Goal: Task Accomplishment & Management: Use online tool/utility

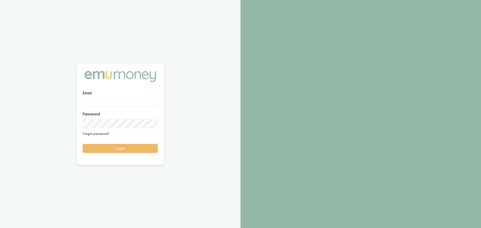
type input "[PERSON_NAME][EMAIL_ADDRESS][PERSON_NAME][DOMAIN_NAME]"
click at [113, 146] on button "Login" at bounding box center [120, 148] width 75 height 9
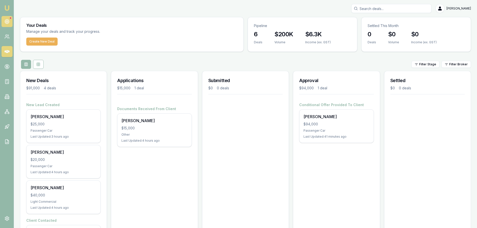
click at [7, 20] on circle at bounding box center [7, 21] width 3 height 3
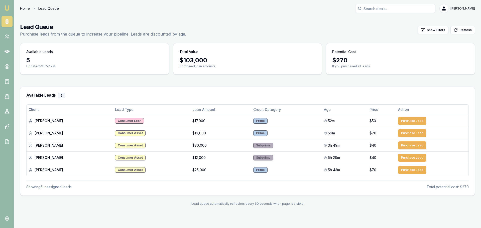
click at [26, 7] on link "Home" at bounding box center [25, 8] width 10 height 5
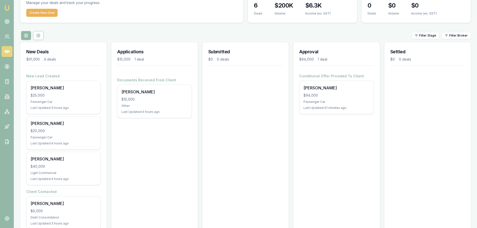
scroll to position [20, 0]
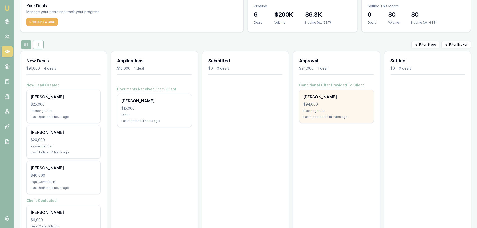
click at [318, 103] on div "$94,000" at bounding box center [337, 104] width 66 height 5
click at [327, 102] on div "$94,000" at bounding box center [337, 104] width 66 height 5
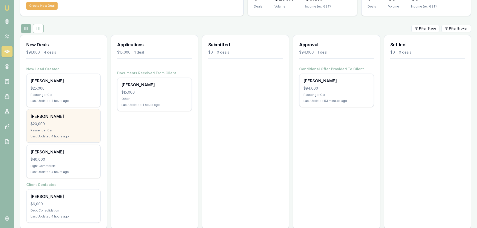
scroll to position [45, 0]
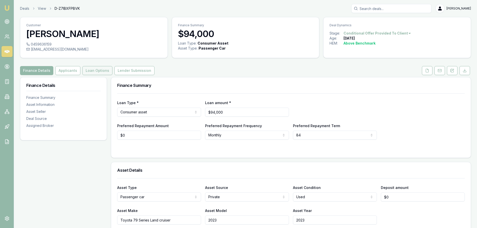
click at [101, 73] on button "Loan Options" at bounding box center [97, 70] width 30 height 9
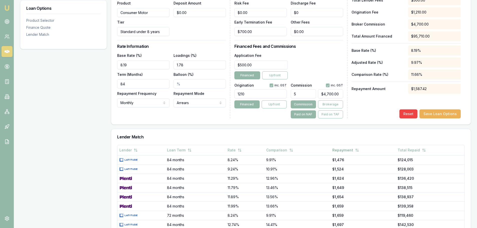
scroll to position [122, 0]
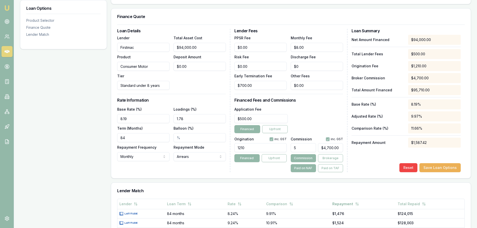
drag, startPoint x: 100, startPoint y: 137, endPoint x: 28, endPoint y: 128, distance: 72.9
click at [37, 129] on div "Loan Options Product Selector Finance Quote Lender Match Product Selector Consu…" at bounding box center [245, 139] width 451 height 369
type input "60"
click at [71, 149] on div "Loan Options Product Selector Finance Quote Lender Match" at bounding box center [63, 139] width 87 height 369
click at [144, 170] on div "Loan Details Lender Firstmac Product Consumer Motor Tier Standard under 8 years…" at bounding box center [173, 101] width 113 height 144
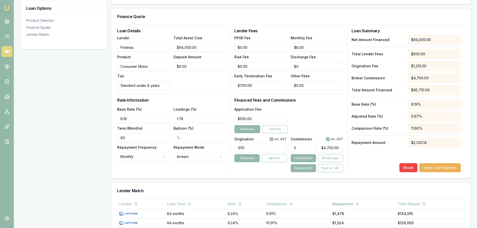
click at [171, 170] on div "Loan Details Lender Firstmac Product Consumer Motor Tier Standard under 8 years…" at bounding box center [173, 101] width 113 height 144
click at [136, 139] on input "60" at bounding box center [143, 137] width 52 height 9
click at [145, 117] on input "8.19" at bounding box center [143, 118] width 52 height 9
type input "8.19%"
drag, startPoint x: 139, startPoint y: 146, endPoint x: 142, endPoint y: 140, distance: 6.6
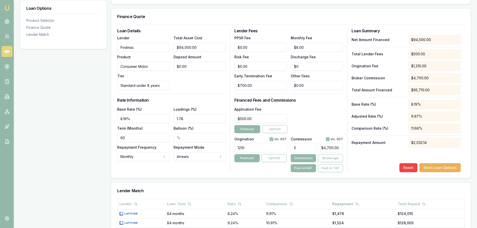
click at [139, 146] on label "Repayment Frequency" at bounding box center [136, 147] width 39 height 4
click at [139, 152] on button "Monthly" at bounding box center [143, 156] width 52 height 9
click at [141, 138] on input "60" at bounding box center [143, 137] width 52 height 9
click at [200, 138] on input "Balloon (%)" at bounding box center [200, 137] width 52 height 9
type input "30.00%"
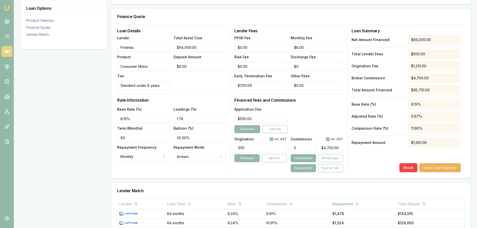
click at [221, 169] on div "Loan Details Lender Firstmac Product Consumer Motor Tier Standard under 8 years…" at bounding box center [173, 101] width 113 height 144
drag, startPoint x: 199, startPoint y: 140, endPoint x: 76, endPoint y: 120, distance: 123.7
click at [79, 124] on div "Loan Options Product Selector Finance Quote Lender Match Product Selector Consu…" at bounding box center [245, 139] width 451 height 369
click at [178, 163] on div "Loan Details Lender Firstmac Product Consumer Motor Tier Standard under 8 years…" at bounding box center [173, 101] width 113 height 144
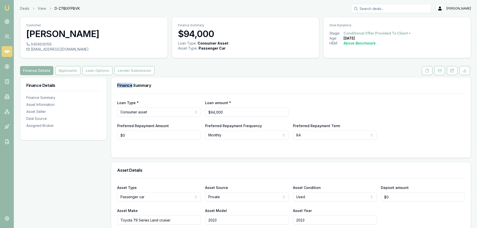
drag, startPoint x: 117, startPoint y: 85, endPoint x: 132, endPoint y: 86, distance: 14.8
click at [132, 86] on h3 "Finance Summary" at bounding box center [291, 85] width 348 height 4
click at [176, 84] on h3 "Finance Summary" at bounding box center [291, 85] width 348 height 4
drag, startPoint x: 139, startPoint y: 85, endPoint x: 113, endPoint y: 84, distance: 26.6
click at [113, 84] on div "Finance Summary" at bounding box center [291, 85] width 360 height 16
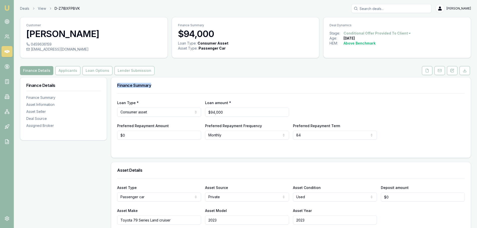
click at [126, 88] on div "Finance Summary" at bounding box center [291, 85] width 360 height 16
